Goal: Task Accomplishment & Management: Use online tool/utility

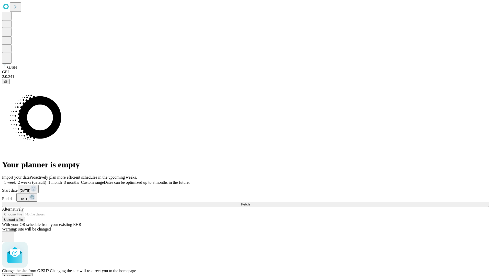
click at [31, 274] on span "Confirm" at bounding box center [25, 276] width 12 height 4
click at [62, 180] on label "1 month" at bounding box center [54, 182] width 16 height 4
click at [250, 203] on span "Fetch" at bounding box center [245, 205] width 8 height 4
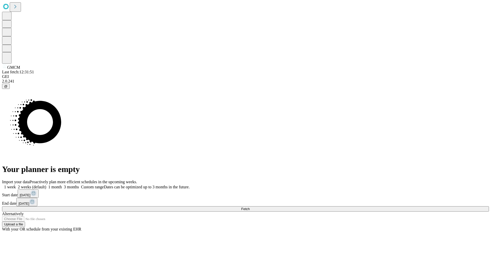
click at [62, 185] on label "1 month" at bounding box center [54, 187] width 16 height 4
click at [250, 207] on span "Fetch" at bounding box center [245, 209] width 8 height 4
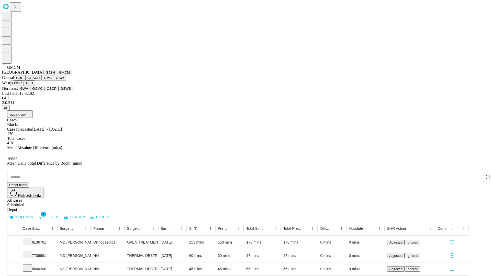
click at [26, 81] on button "GBH" at bounding box center [20, 77] width 12 height 5
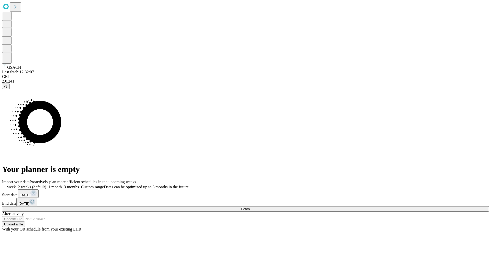
click at [62, 185] on label "1 month" at bounding box center [54, 187] width 16 height 4
click at [250, 207] on span "Fetch" at bounding box center [245, 209] width 8 height 4
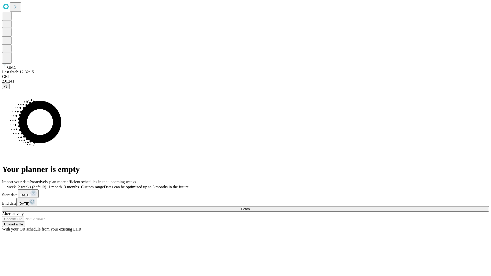
click at [62, 185] on label "1 month" at bounding box center [54, 187] width 16 height 4
click at [250, 207] on span "Fetch" at bounding box center [245, 209] width 8 height 4
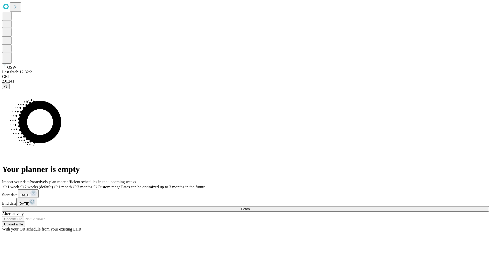
click at [72, 185] on label "1 month" at bounding box center [62, 187] width 19 height 4
click at [250, 207] on span "Fetch" at bounding box center [245, 209] width 8 height 4
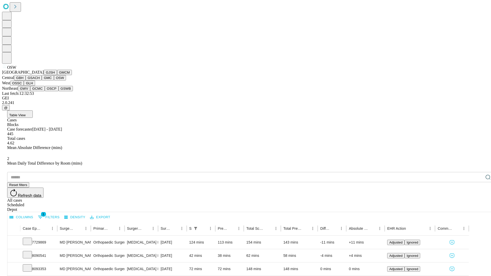
click at [24, 86] on button "OSSC" at bounding box center [17, 83] width 14 height 5
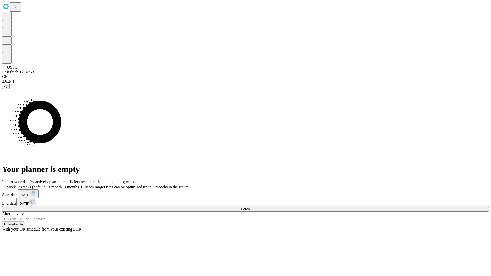
click at [62, 185] on label "1 month" at bounding box center [54, 187] width 16 height 4
click at [250, 207] on span "Fetch" at bounding box center [245, 209] width 8 height 4
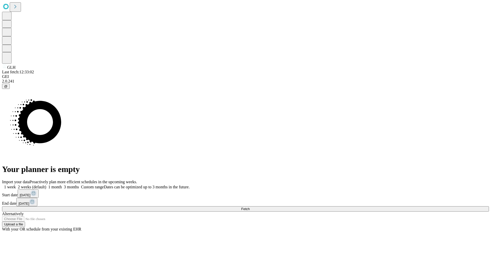
click at [62, 185] on label "1 month" at bounding box center [54, 187] width 16 height 4
click at [250, 207] on span "Fetch" at bounding box center [245, 209] width 8 height 4
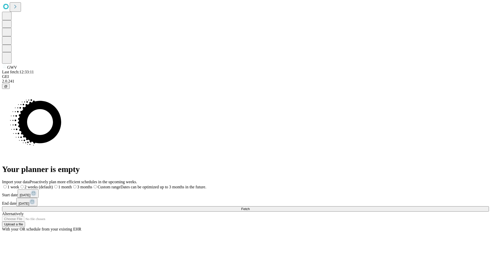
click at [72, 185] on label "1 month" at bounding box center [62, 187] width 19 height 4
click at [250, 207] on span "Fetch" at bounding box center [245, 209] width 8 height 4
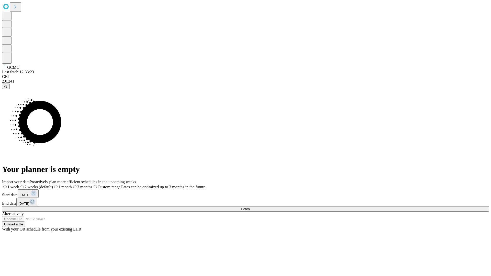
click at [72, 185] on label "1 month" at bounding box center [62, 187] width 19 height 4
click at [250, 207] on span "Fetch" at bounding box center [245, 209] width 8 height 4
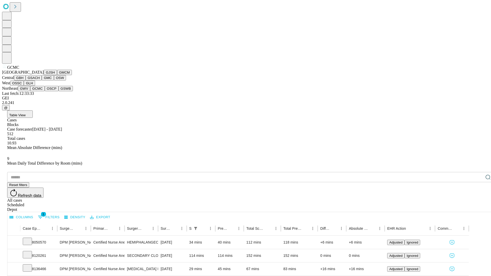
click at [45, 91] on button "OSCP" at bounding box center [52, 88] width 14 height 5
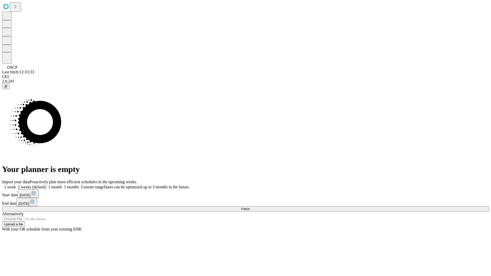
click at [250, 207] on span "Fetch" at bounding box center [245, 209] width 8 height 4
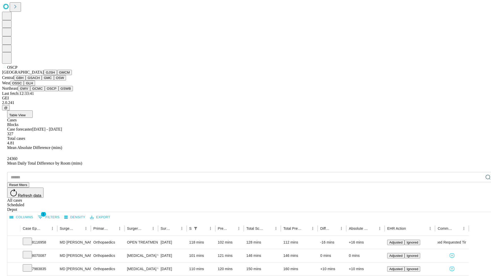
click at [59, 91] on button "GSWB" at bounding box center [66, 88] width 15 height 5
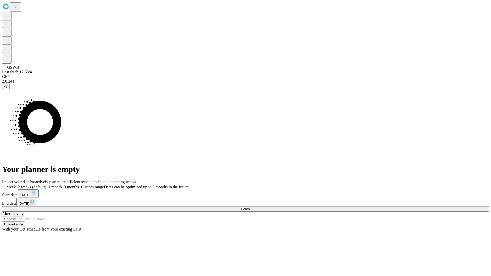
click at [62, 185] on label "1 month" at bounding box center [54, 187] width 16 height 4
click at [250, 207] on span "Fetch" at bounding box center [245, 209] width 8 height 4
